Goal: Share content: Share content

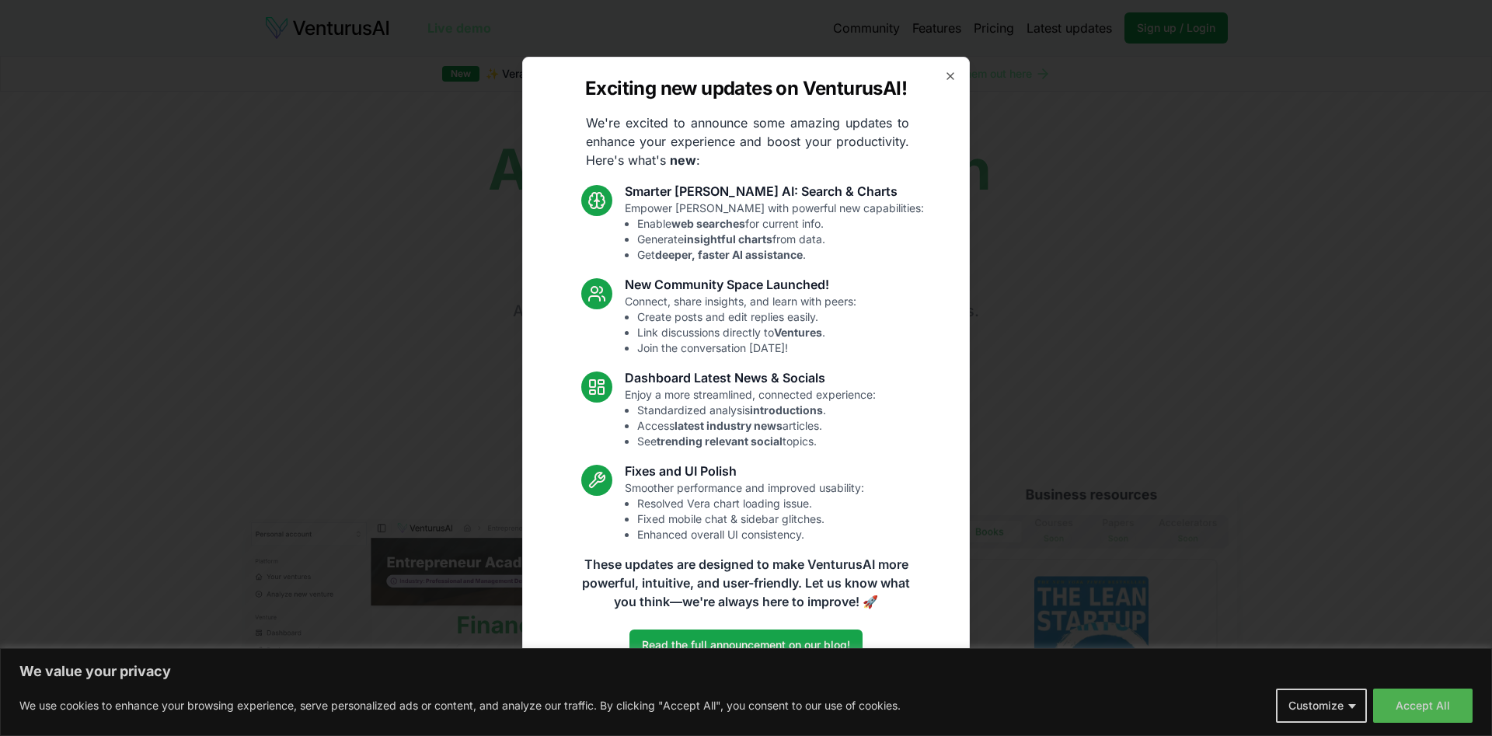
click at [1352, 702] on body "We value your privacy We use cookies to enhance your browsing experience, serve…" at bounding box center [746, 368] width 1492 height 736
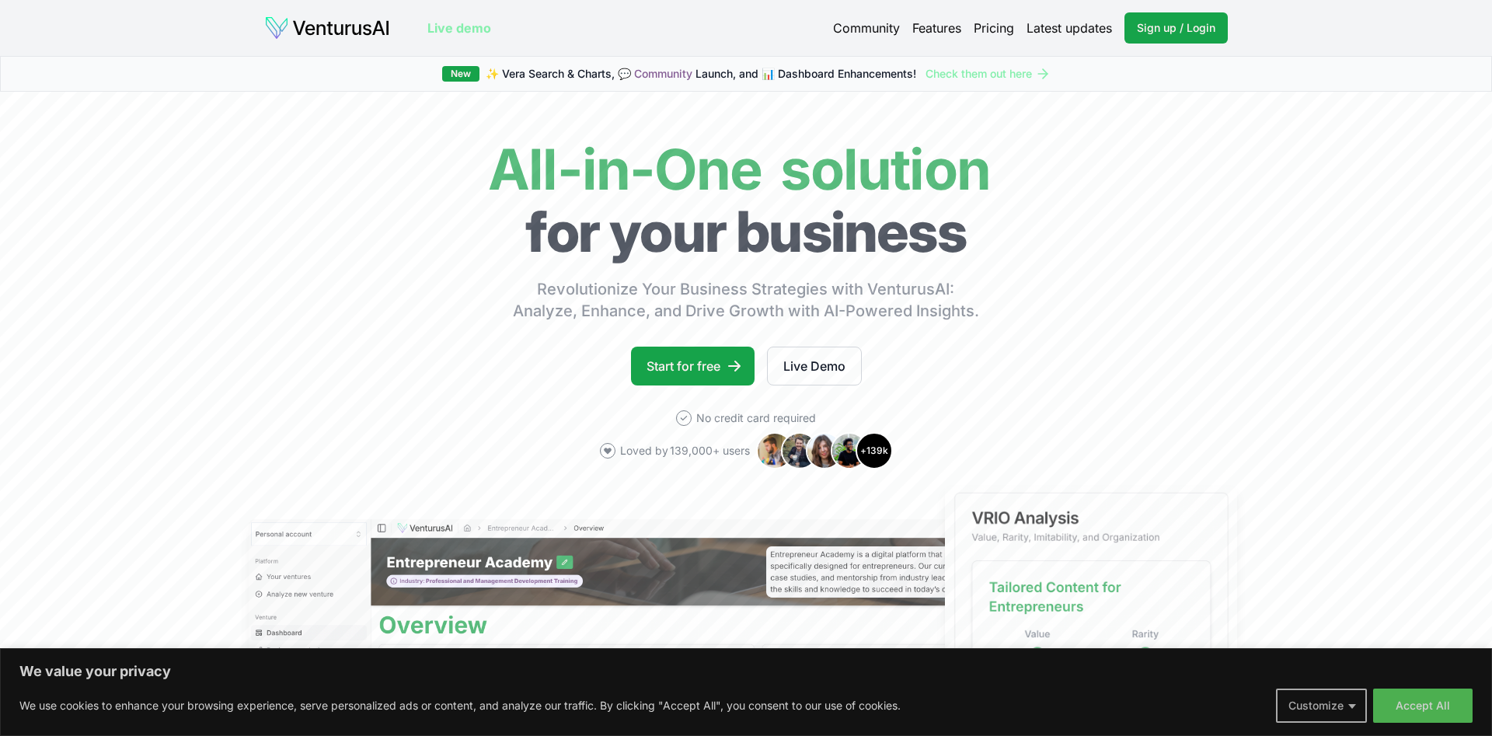
click at [1351, 706] on button "Customize" at bounding box center [1321, 705] width 91 height 34
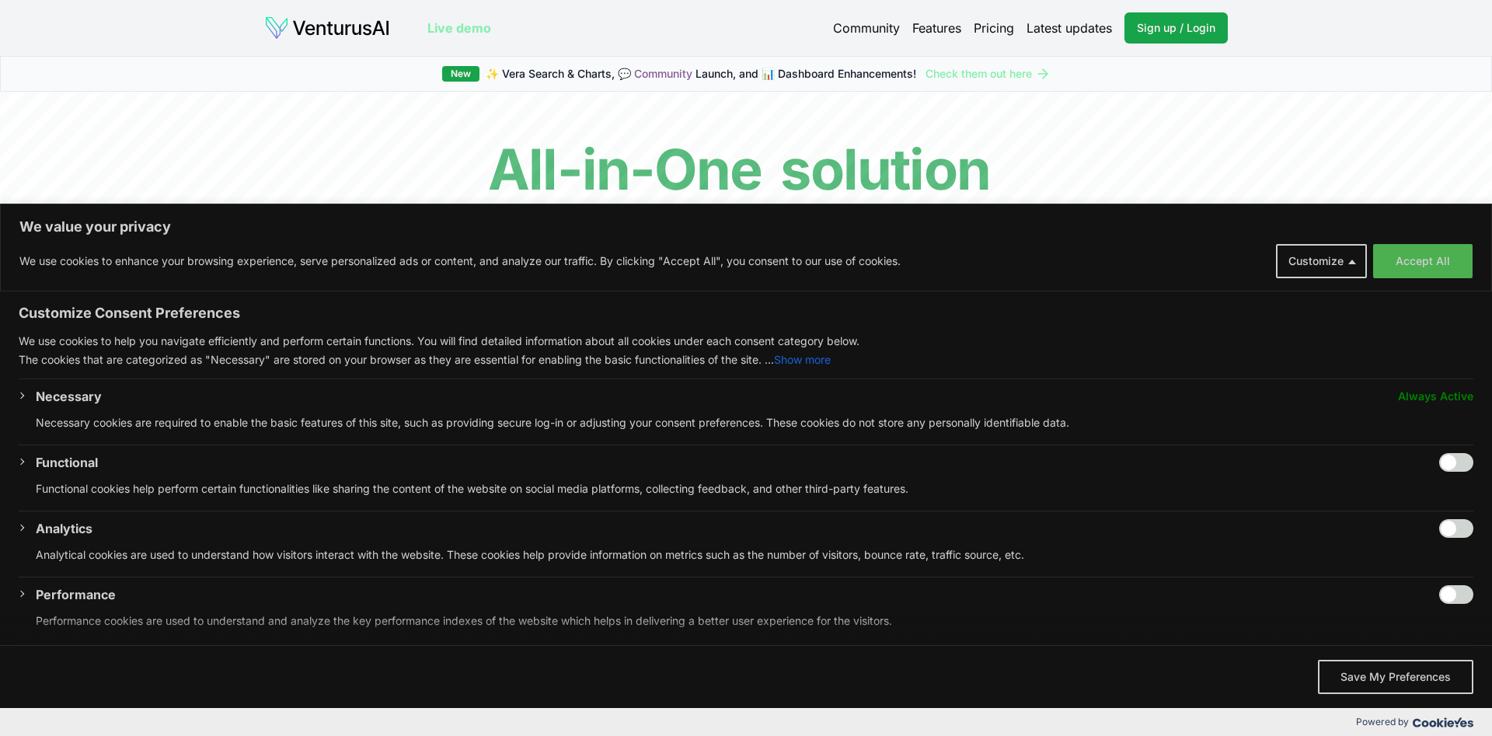
click at [1472, 460] on input "Enable Functional" at bounding box center [1456, 462] width 34 height 19
checkbox input "true"
click at [1464, 525] on input "Enable Analytics" at bounding box center [1456, 528] width 34 height 19
click at [1443, 527] on input "Disable Analytics" at bounding box center [1456, 528] width 34 height 19
checkbox input "false"
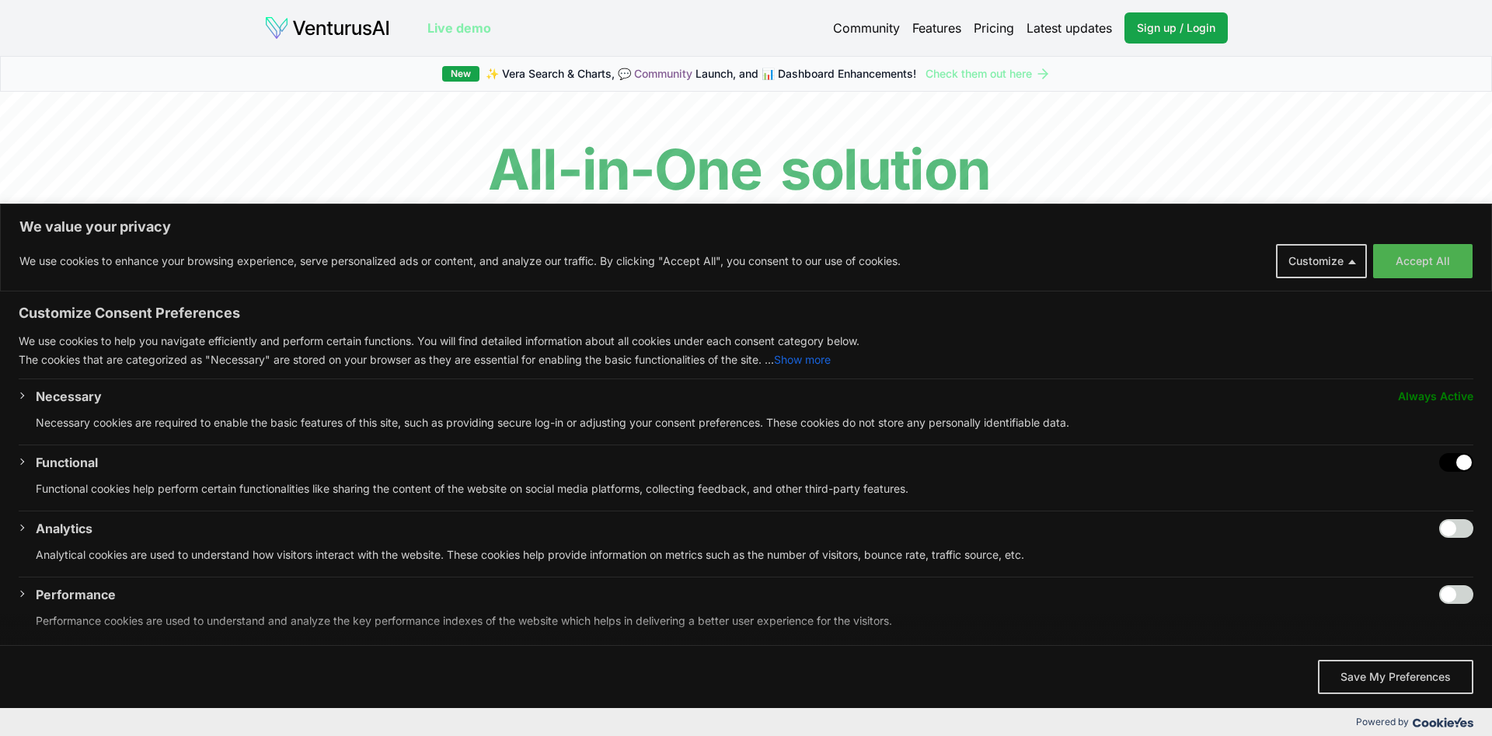
click at [1443, 458] on input "Disable Functional" at bounding box center [1456, 462] width 34 height 19
checkbox input "false"
click at [1379, 674] on button "Save My Preferences" at bounding box center [1395, 677] width 155 height 34
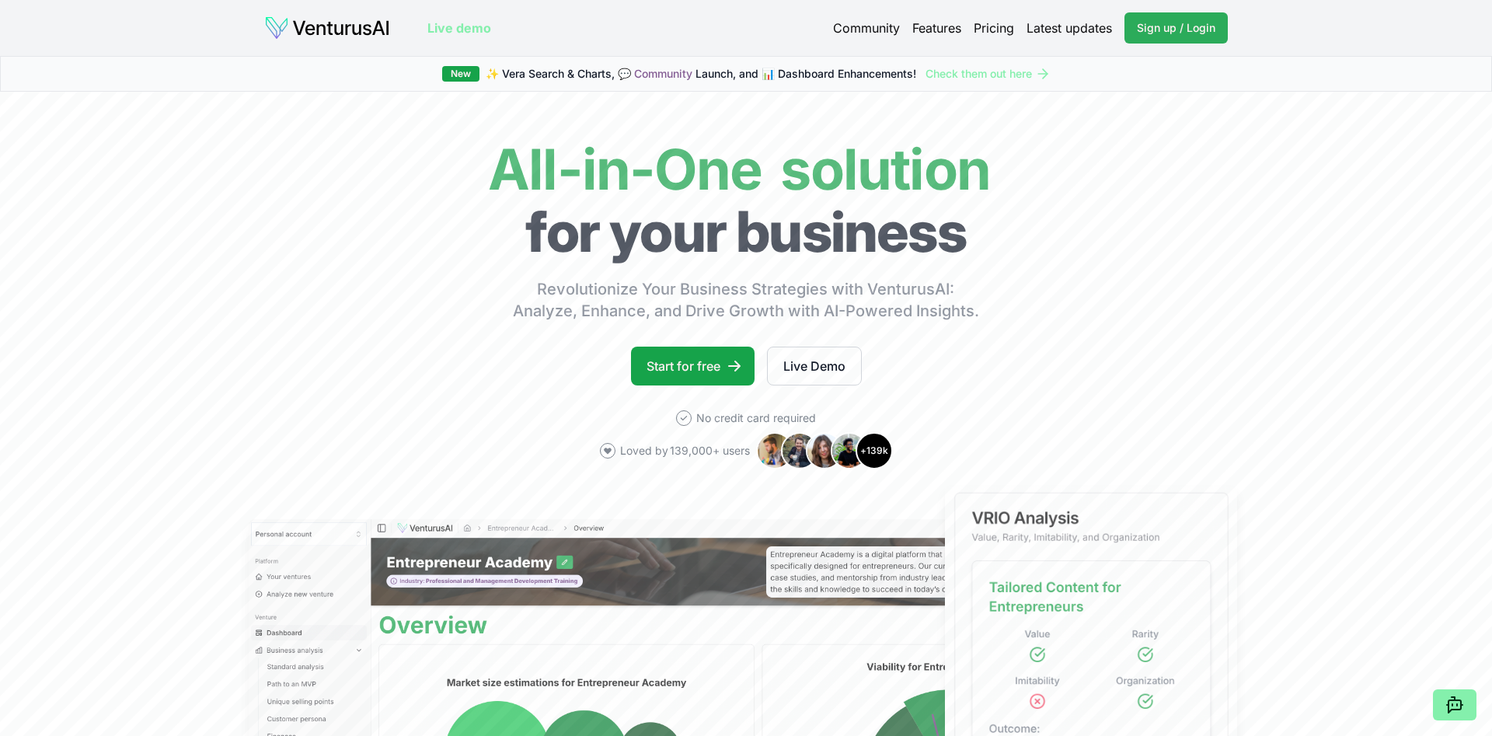
click at [1169, 27] on span "Sign up / Login" at bounding box center [1176, 28] width 78 height 16
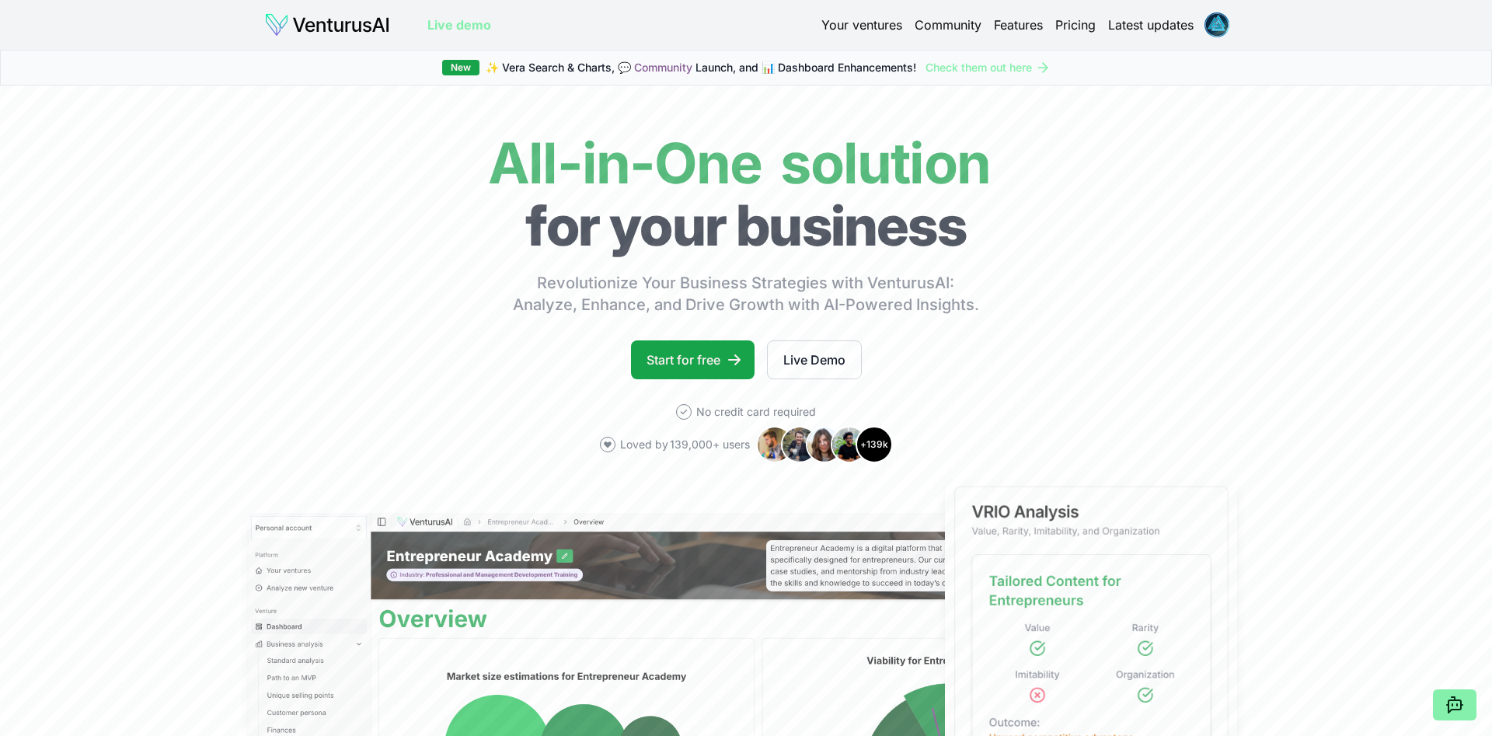
click at [857, 23] on link "Your ventures" at bounding box center [861, 25] width 81 height 19
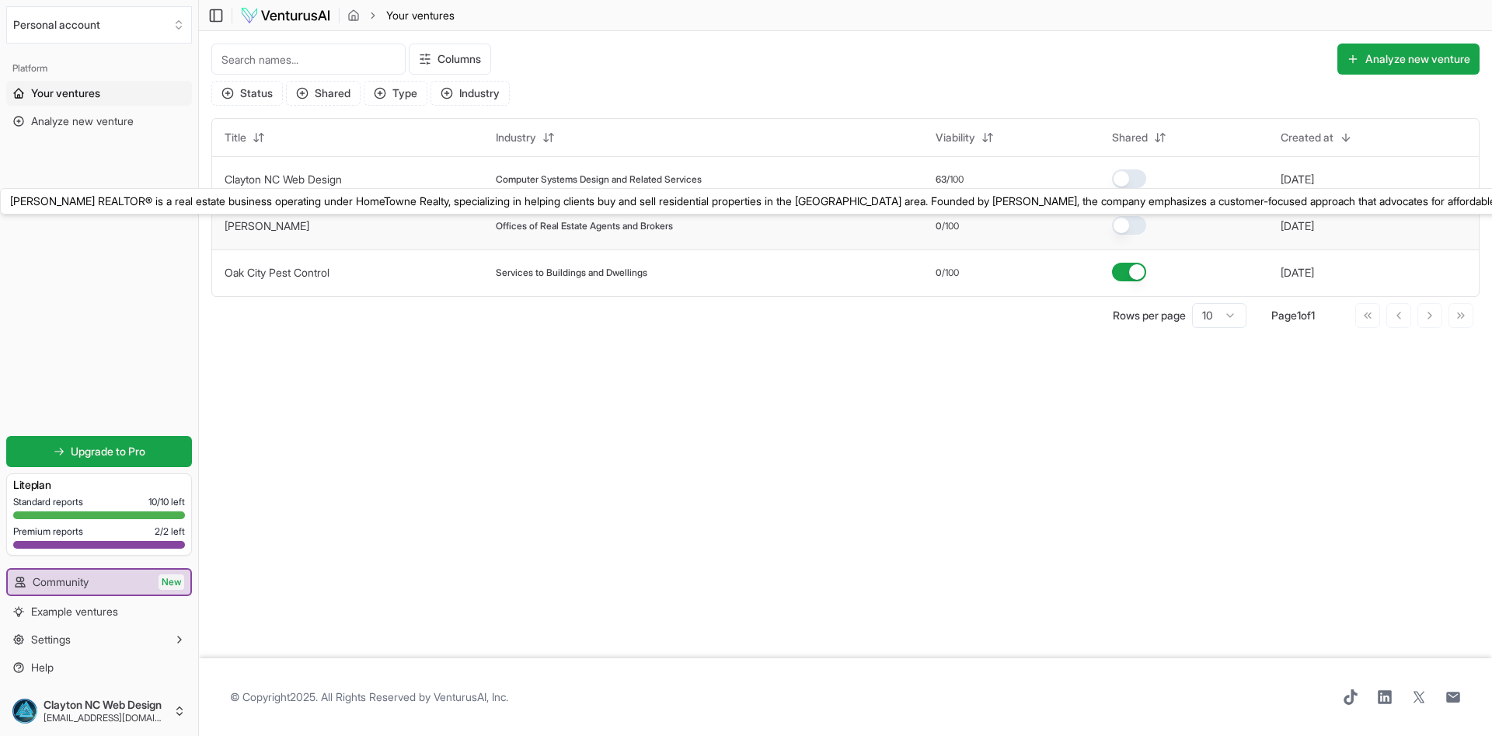
click at [279, 223] on link "[PERSON_NAME]" at bounding box center [267, 225] width 85 height 13
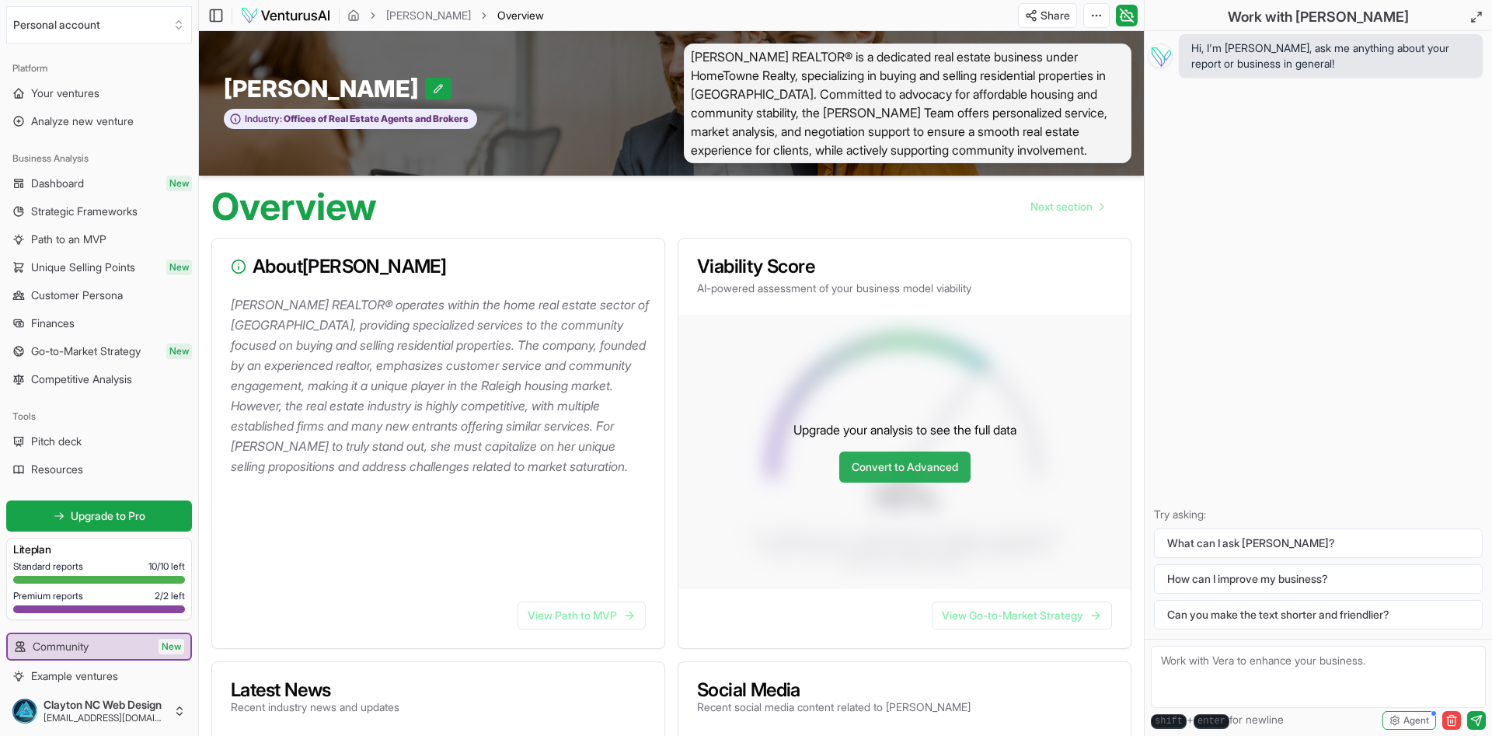
click at [900, 459] on link "Convert to Advanced" at bounding box center [904, 466] width 131 height 31
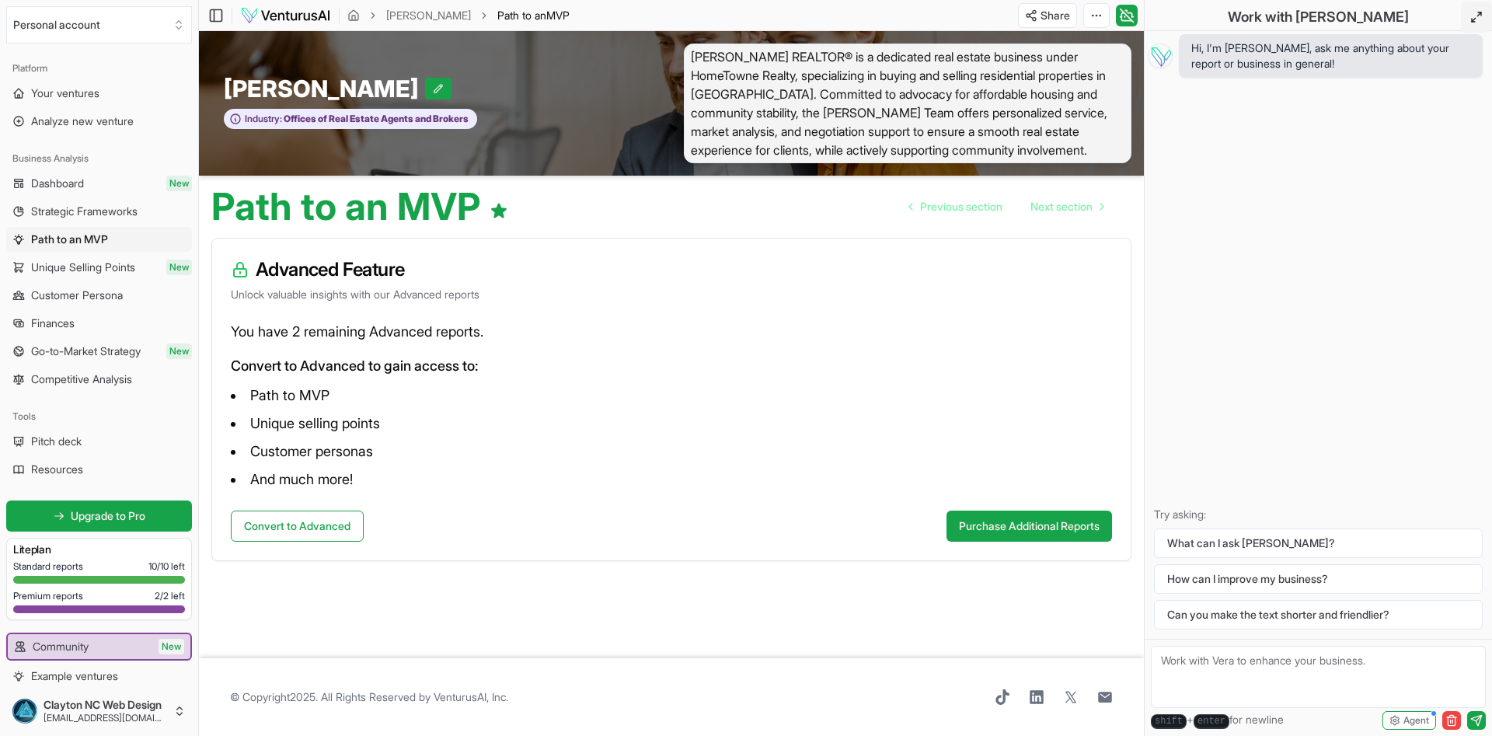
click at [1480, 18] on icon at bounding box center [1476, 17] width 12 height 12
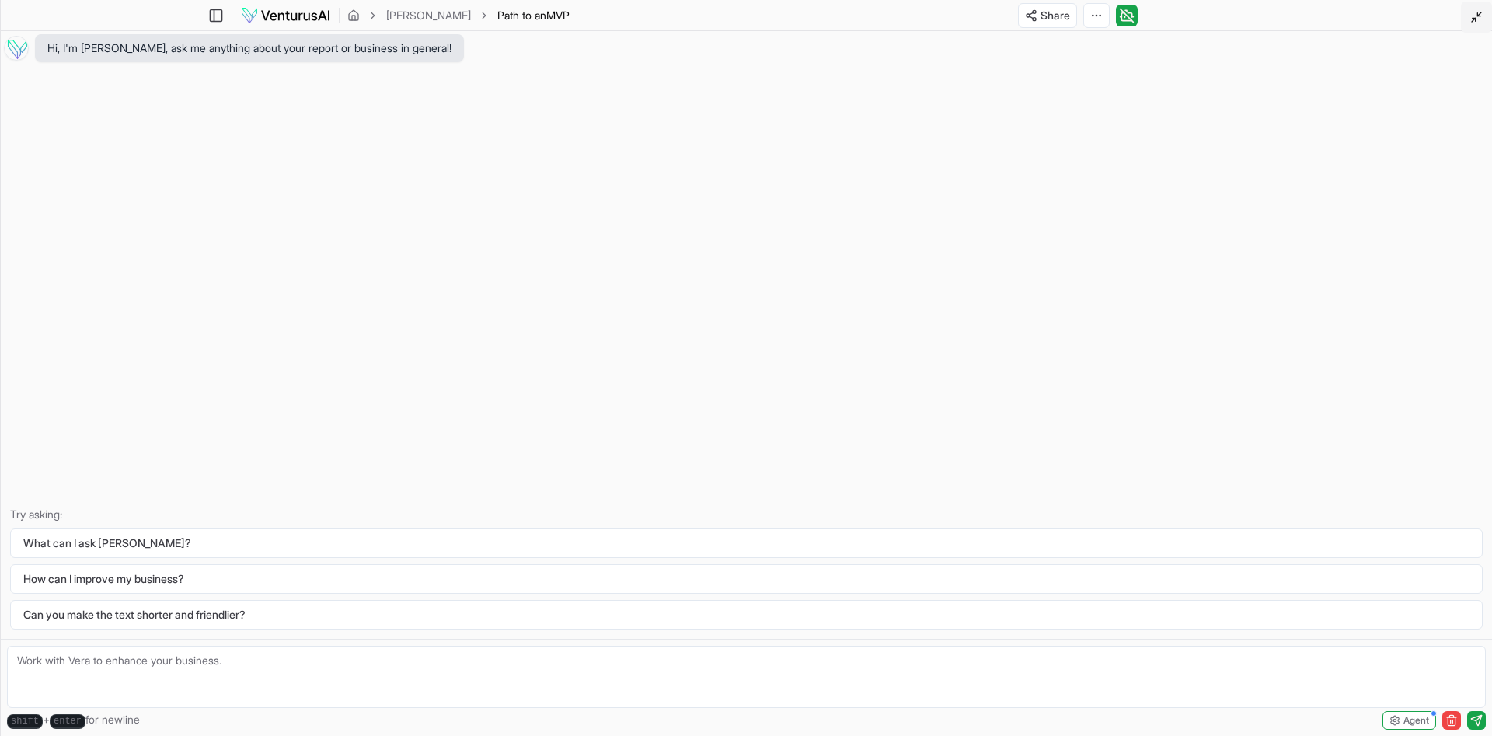
click at [1472, 16] on icon at bounding box center [1476, 17] width 12 height 12
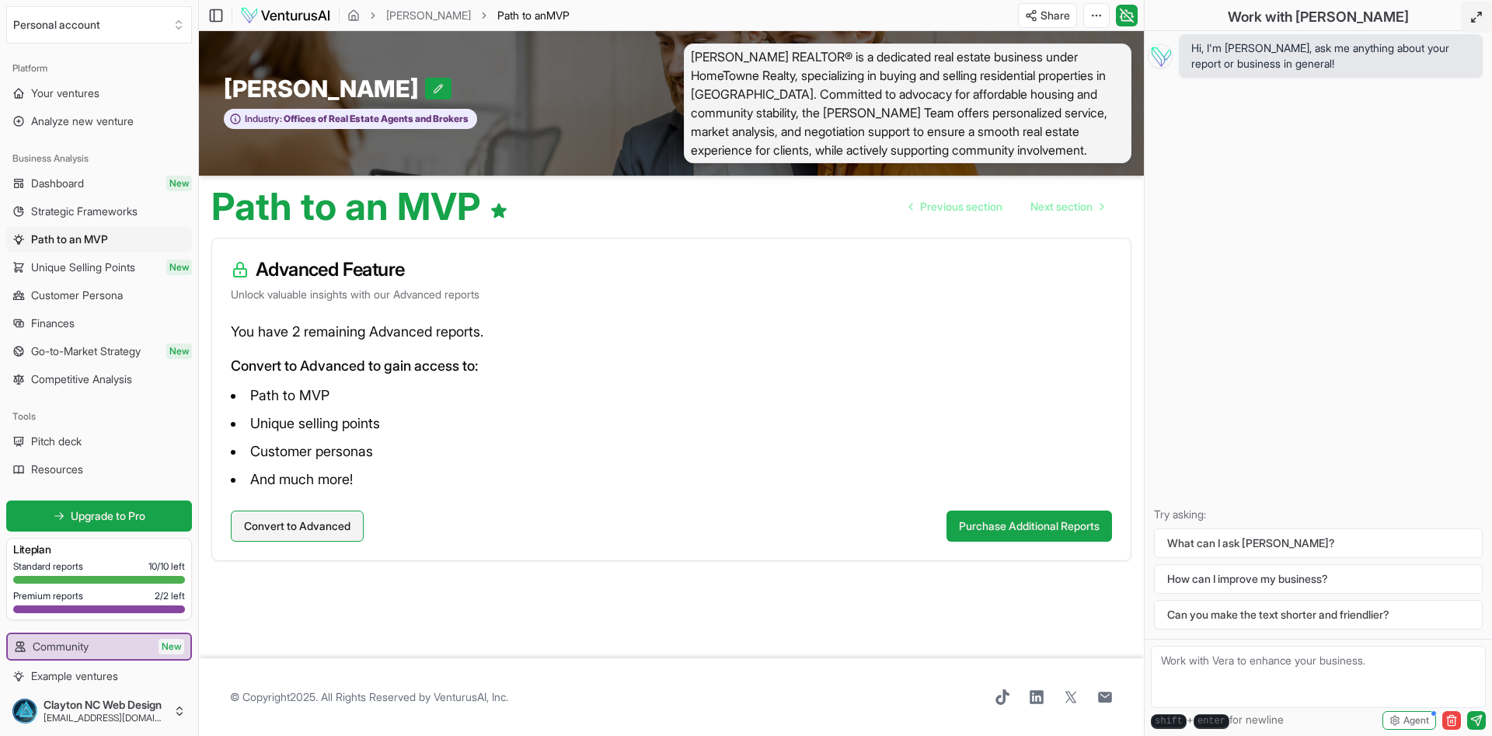
click at [272, 531] on button "Convert to Advanced" at bounding box center [297, 526] width 133 height 31
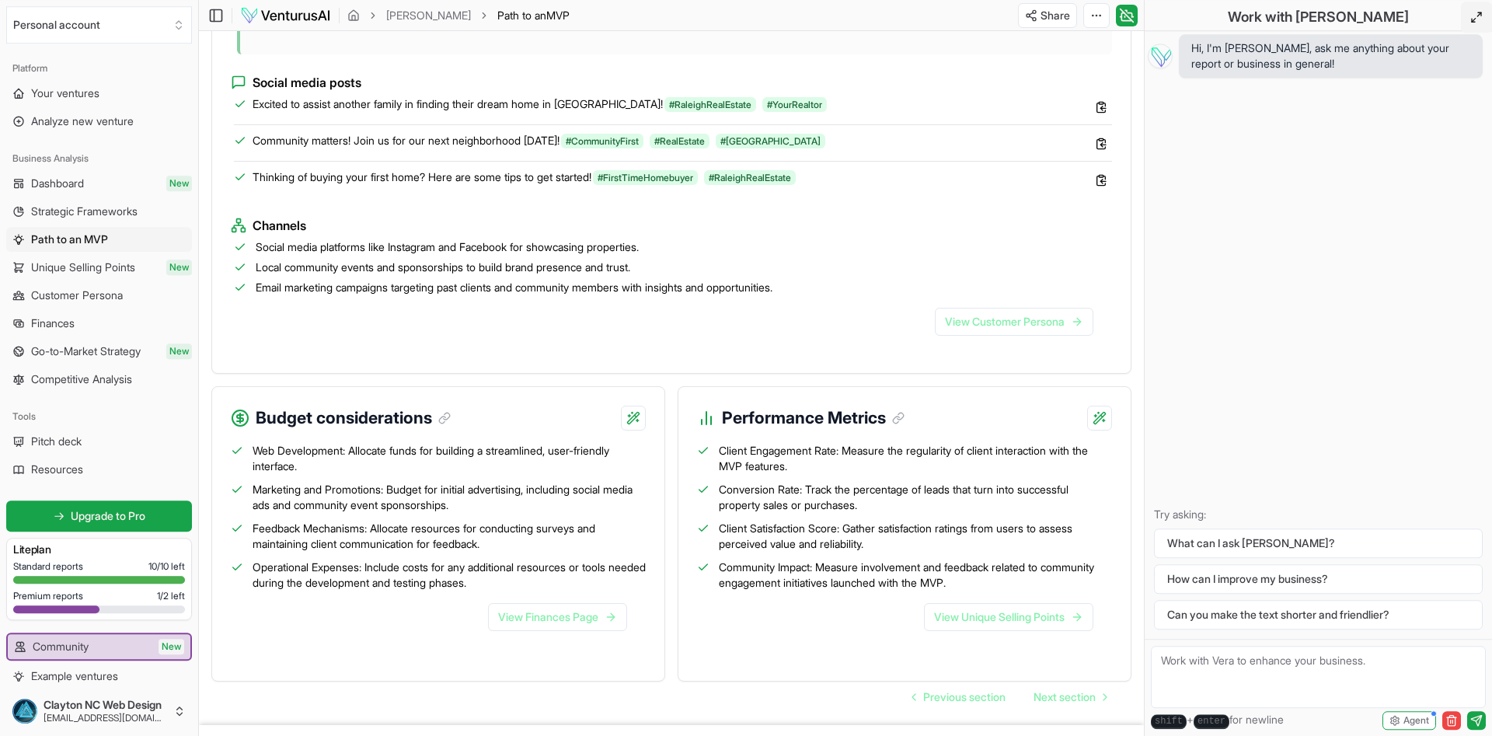
scroll to position [1570, 0]
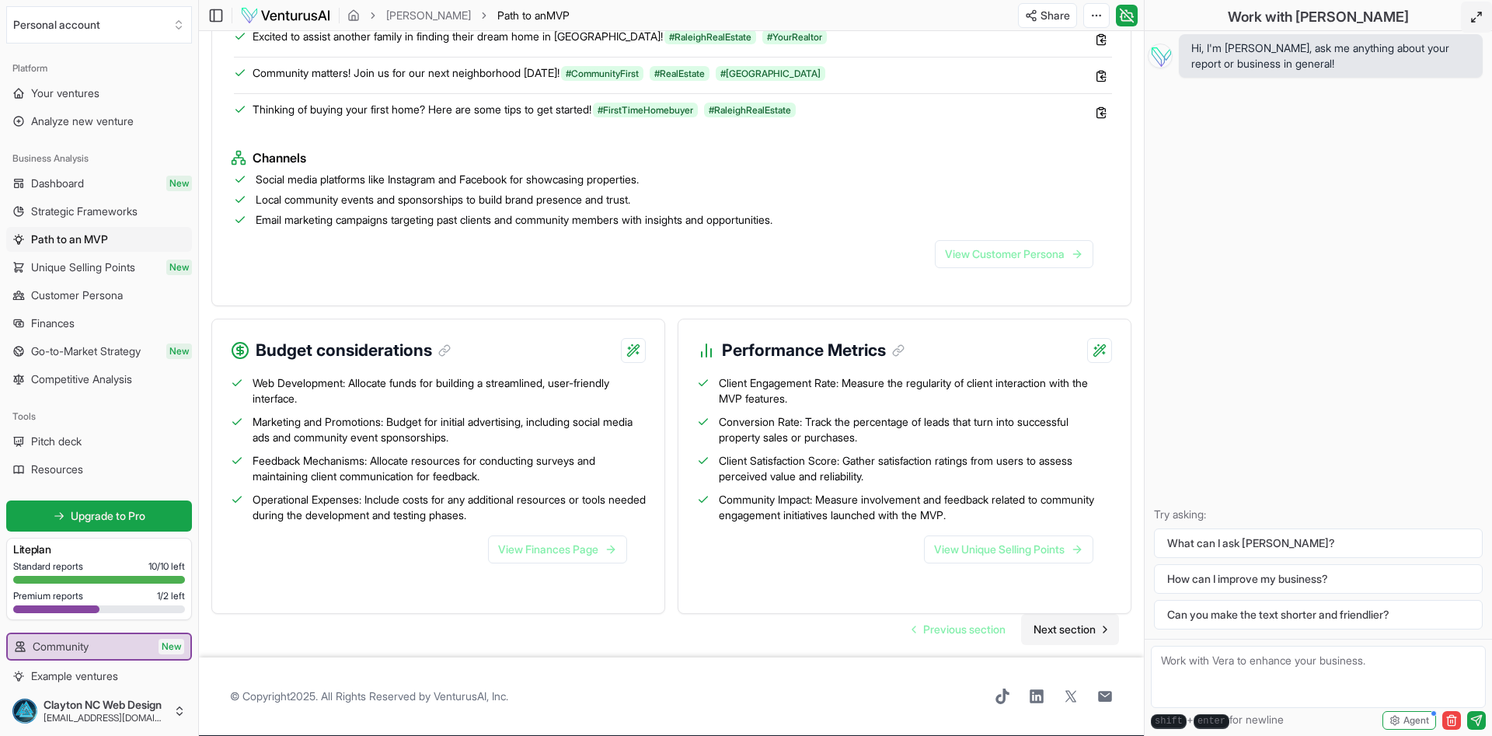
click at [1061, 636] on span "Next section" at bounding box center [1065, 630] width 62 height 16
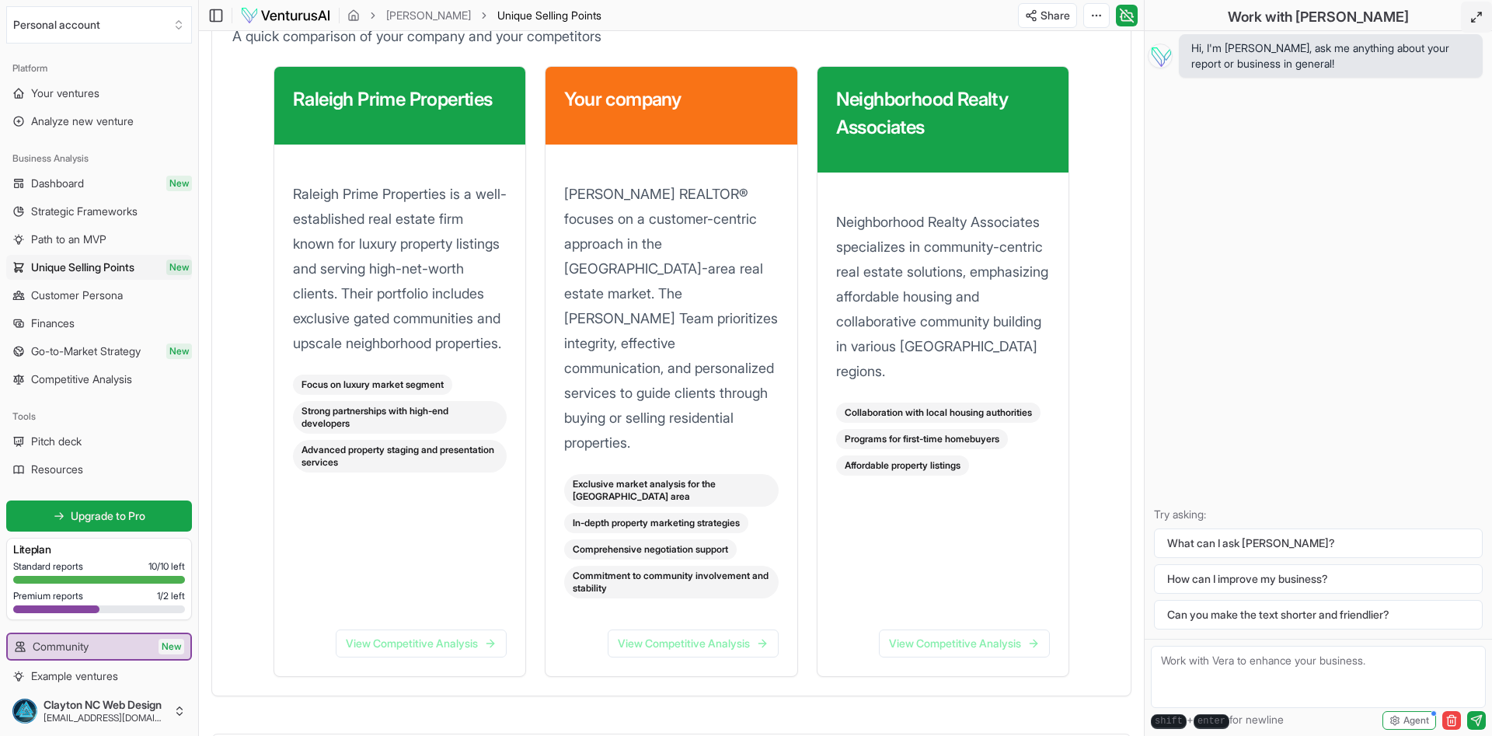
scroll to position [2187, 0]
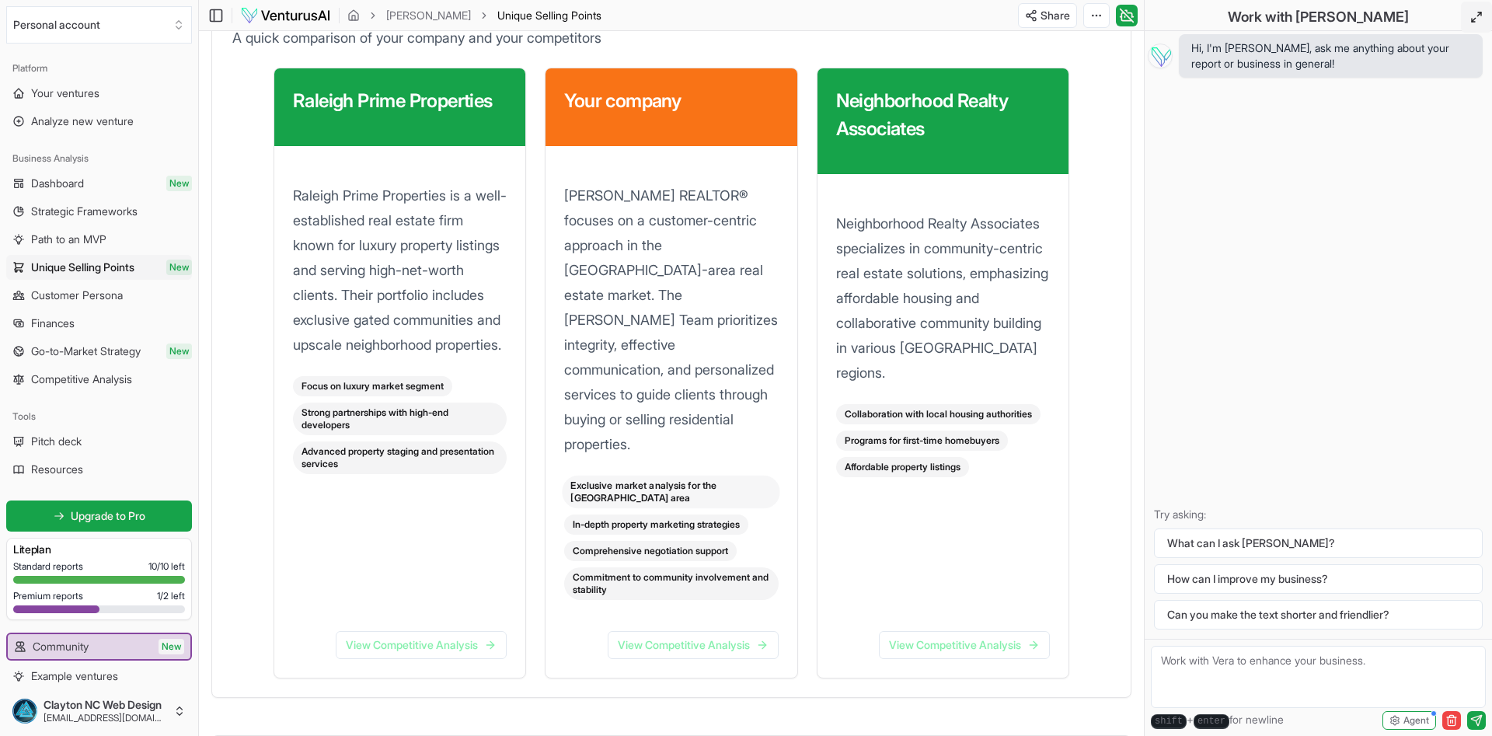
click at [624, 475] on div "Exclusive market analysis for the [GEOGRAPHIC_DATA] area" at bounding box center [672, 491] width 218 height 33
click at [582, 475] on div "Exclusive market analysis for the [GEOGRAPHIC_DATA] area" at bounding box center [672, 491] width 218 height 33
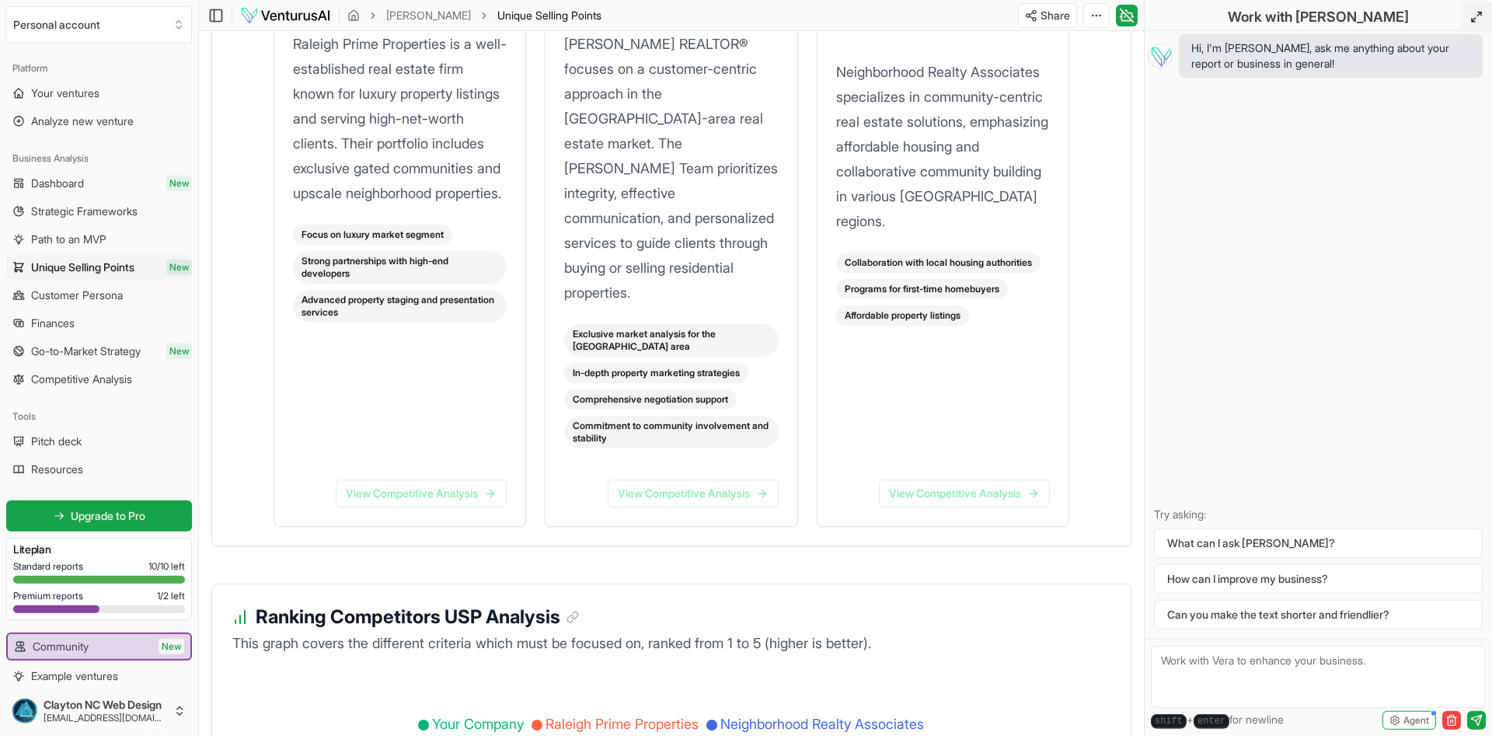
scroll to position [2504, 0]
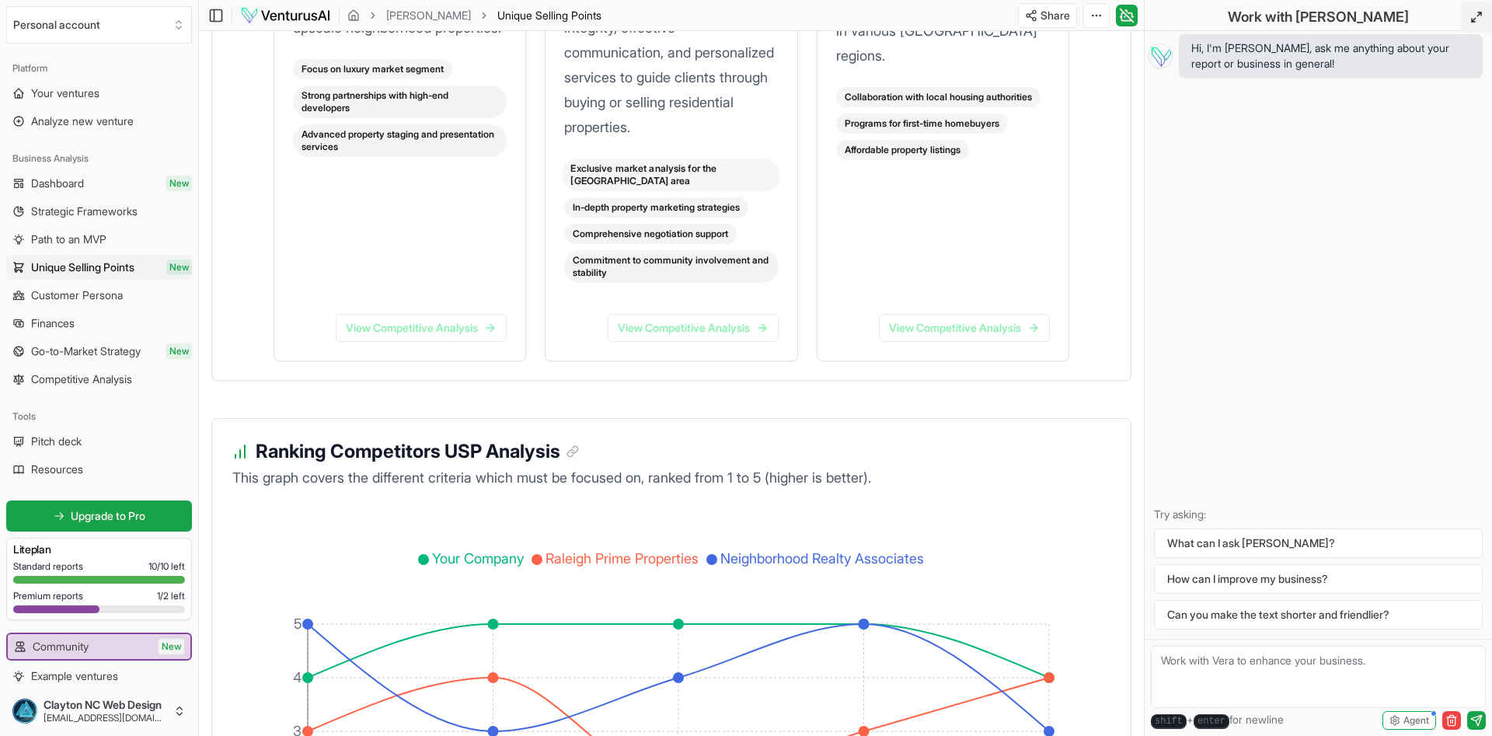
click at [666, 158] on div "Exclusive market analysis for the [GEOGRAPHIC_DATA] area" at bounding box center [672, 174] width 218 height 33
click at [688, 314] on link "View Competitive Analysis" at bounding box center [693, 328] width 171 height 28
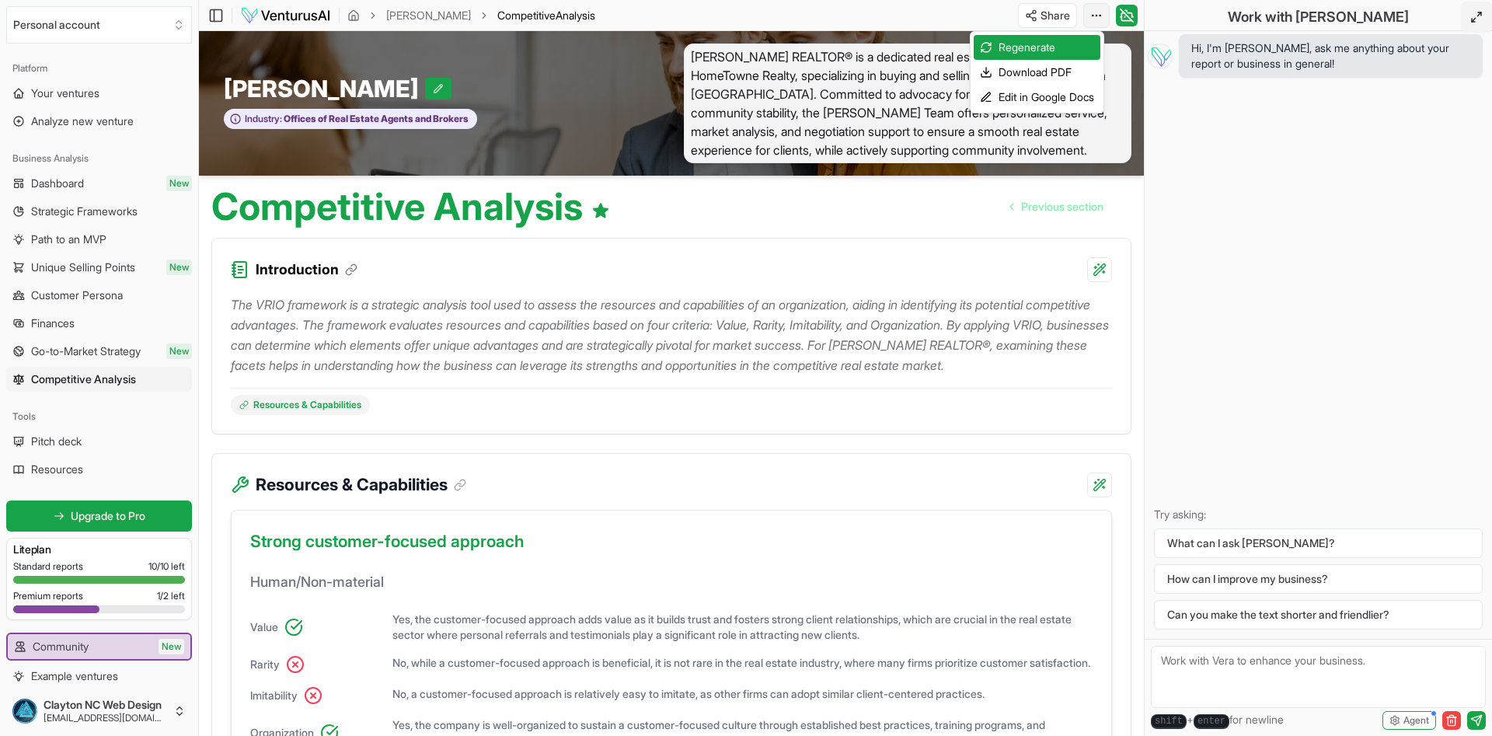
click at [1094, 15] on html "We value your privacy We use cookies to enhance your browsing experience, serve…" at bounding box center [746, 368] width 1492 height 736
click at [993, 68] on div "Download PDF" at bounding box center [1037, 72] width 127 height 25
click at [1100, 12] on html "We value your privacy We use cookies to enhance your browsing experience, serve…" at bounding box center [746, 368] width 1492 height 736
click at [1027, 96] on div "Edit in Google Docs" at bounding box center [1037, 97] width 127 height 25
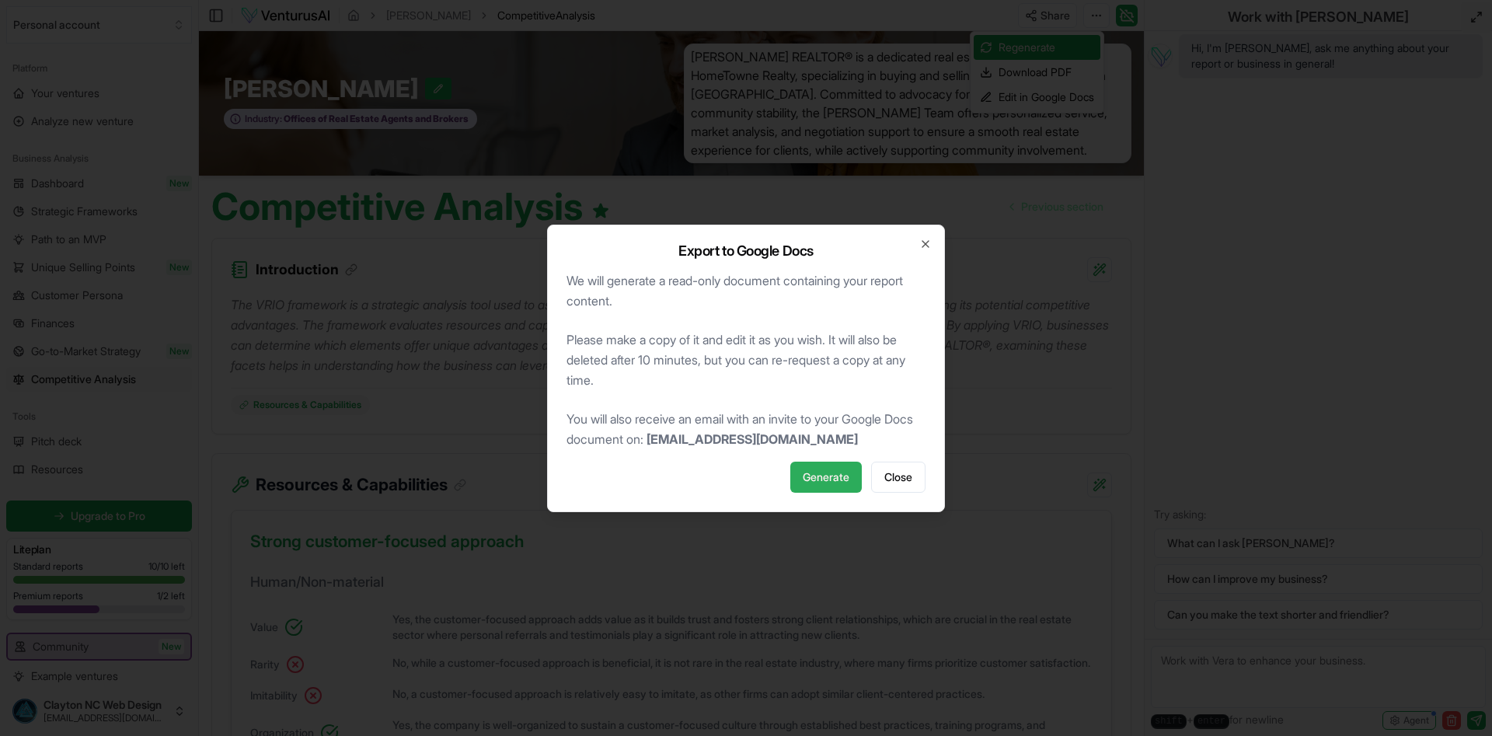
click at [817, 476] on span "Generate" at bounding box center [826, 477] width 47 height 16
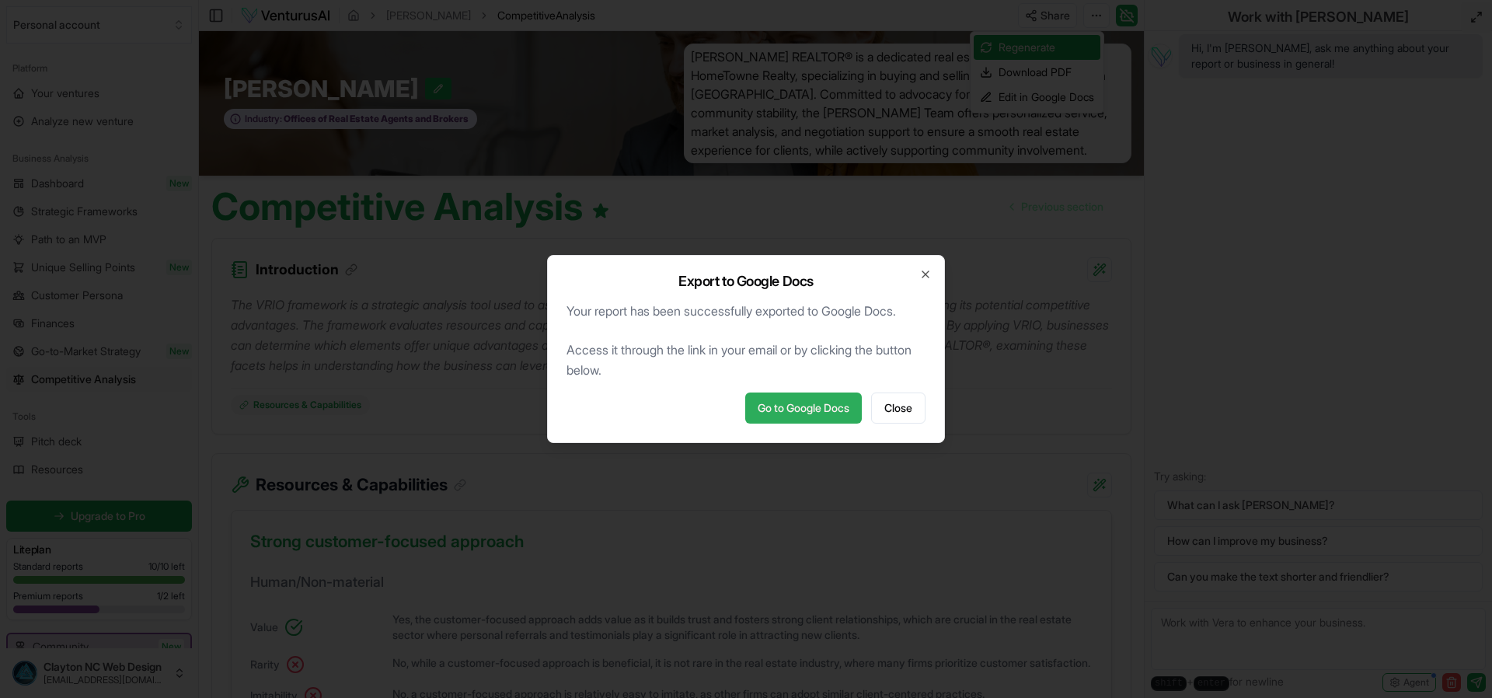
click at [796, 406] on link "Go to Google Docs" at bounding box center [803, 407] width 117 height 31
click at [902, 405] on span "Close" at bounding box center [898, 408] width 28 height 16
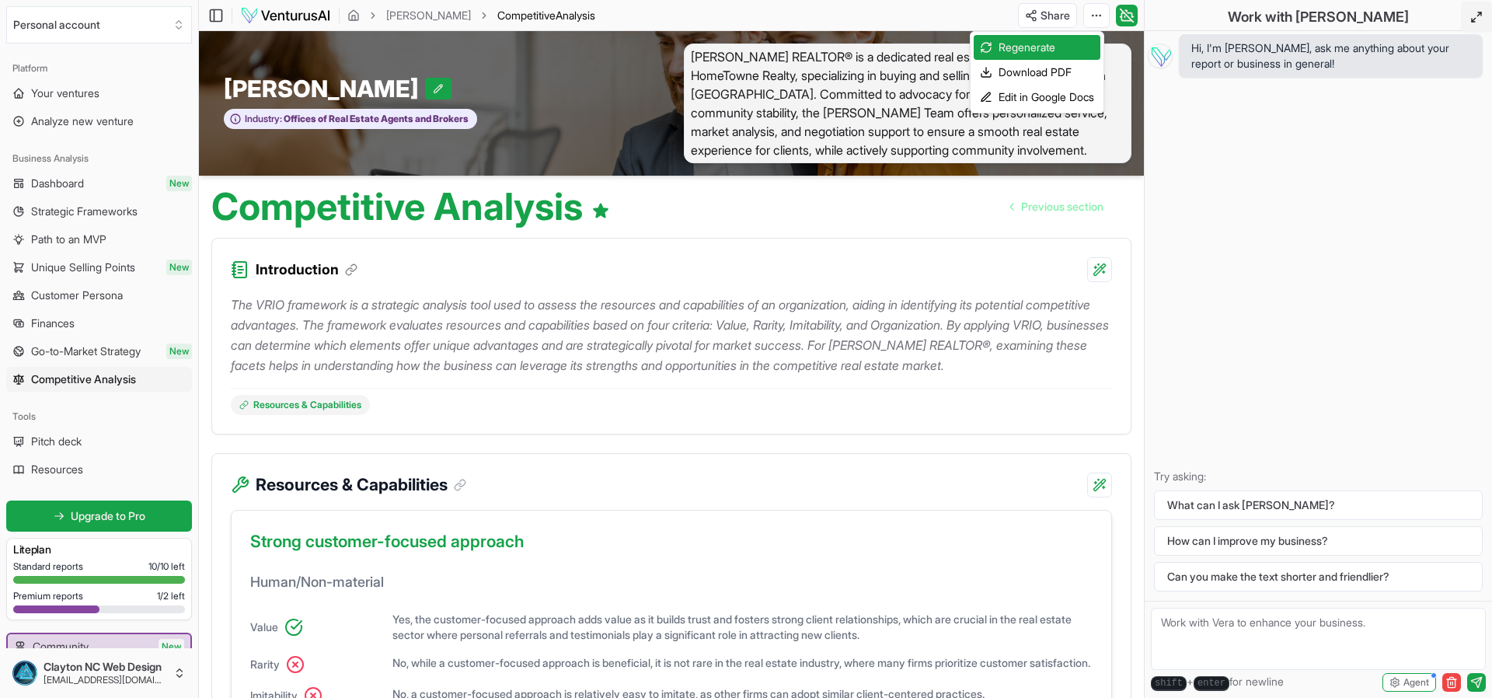
click at [1380, 235] on html "We value your privacy We use cookies to enhance your browsing experience, serve…" at bounding box center [746, 349] width 1492 height 698
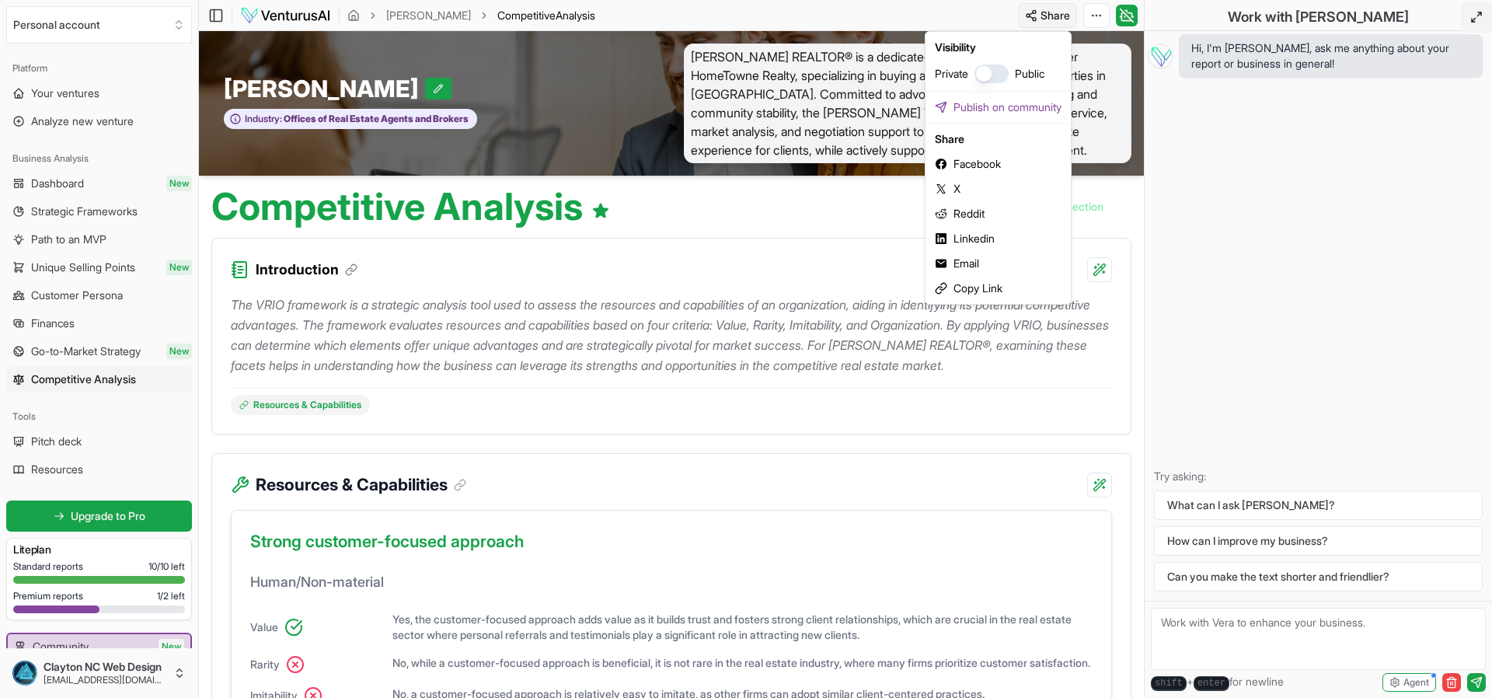
click at [1030, 15] on html "We value your privacy We use cookies to enhance your browsing experience, serve…" at bounding box center [746, 349] width 1492 height 698
click at [973, 265] on div "Email" at bounding box center [998, 263] width 139 height 25
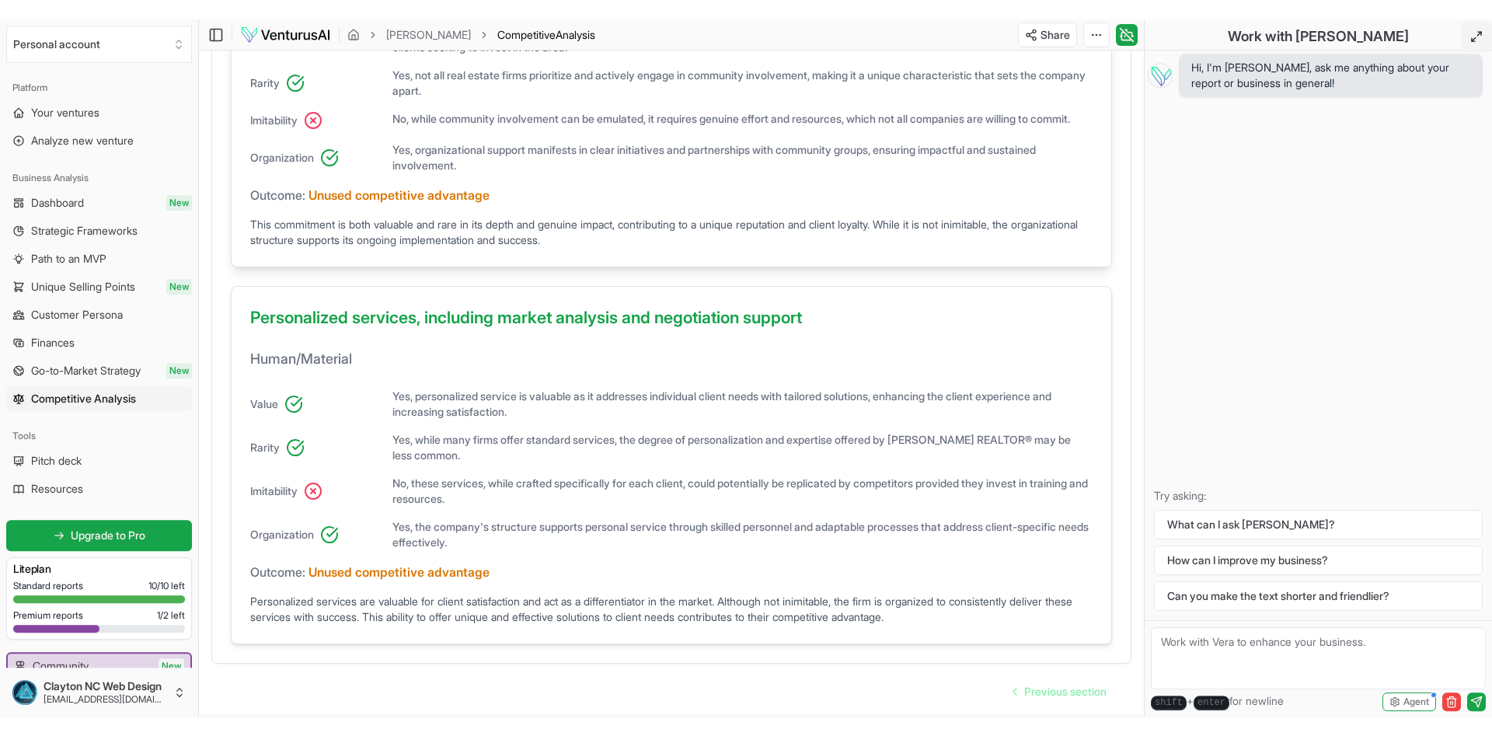
scroll to position [1030, 0]
